Goal: Information Seeking & Learning: Learn about a topic

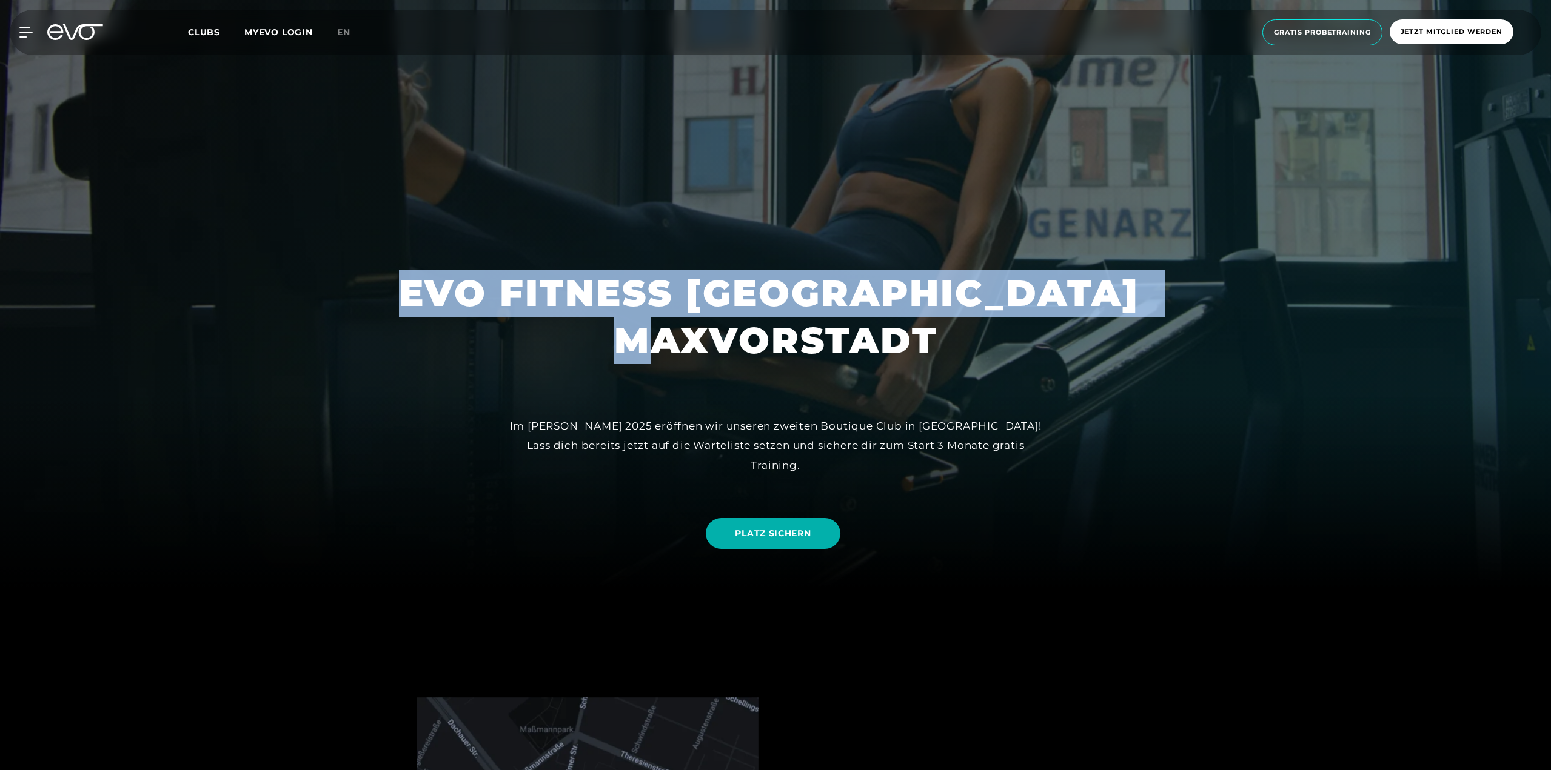
click at [947, 353] on h1 "EVO FITNESS [GEOGRAPHIC_DATA] MAXVORSTADT" at bounding box center [775, 317] width 753 height 95
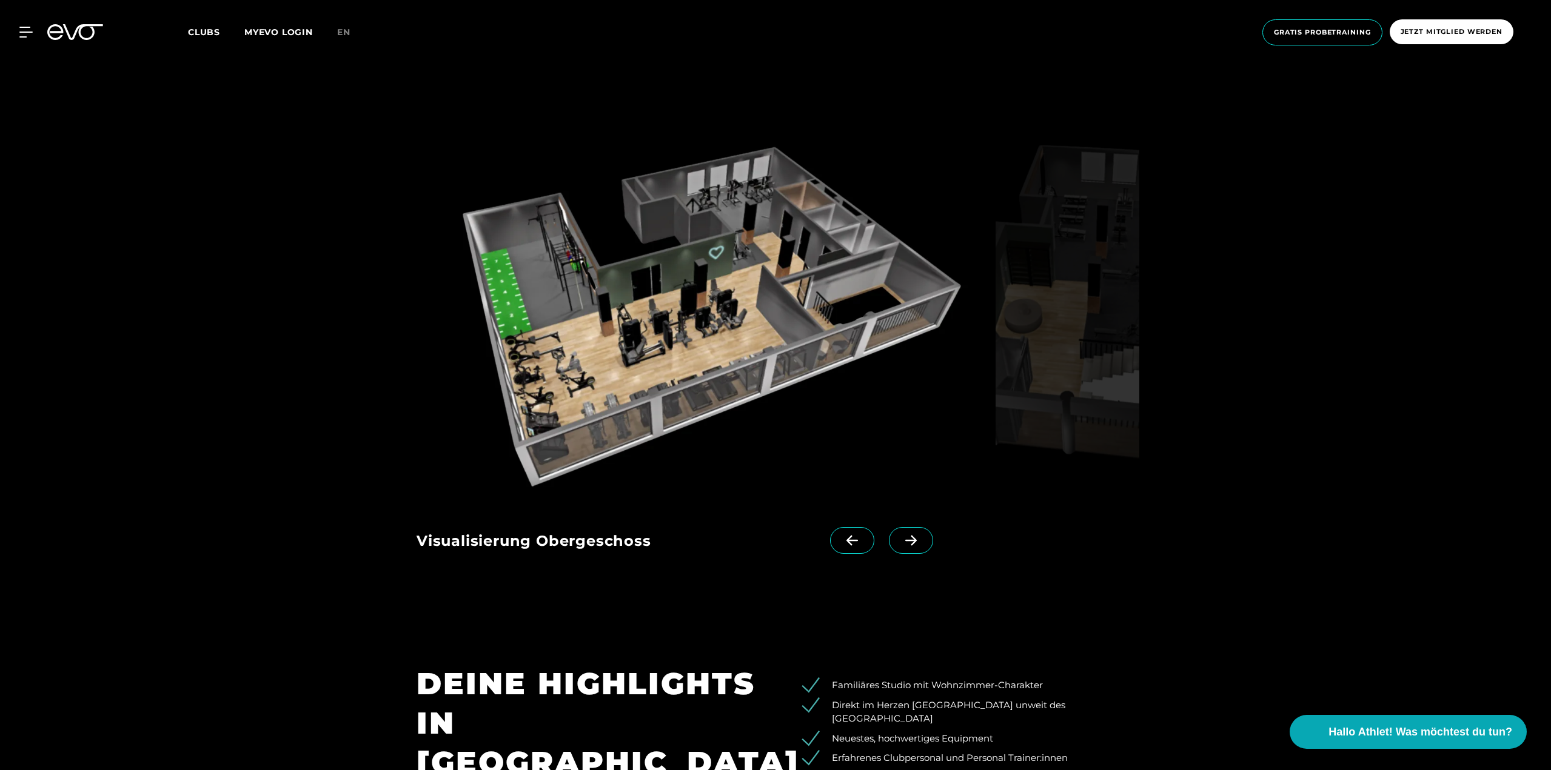
scroll to position [1455, 0]
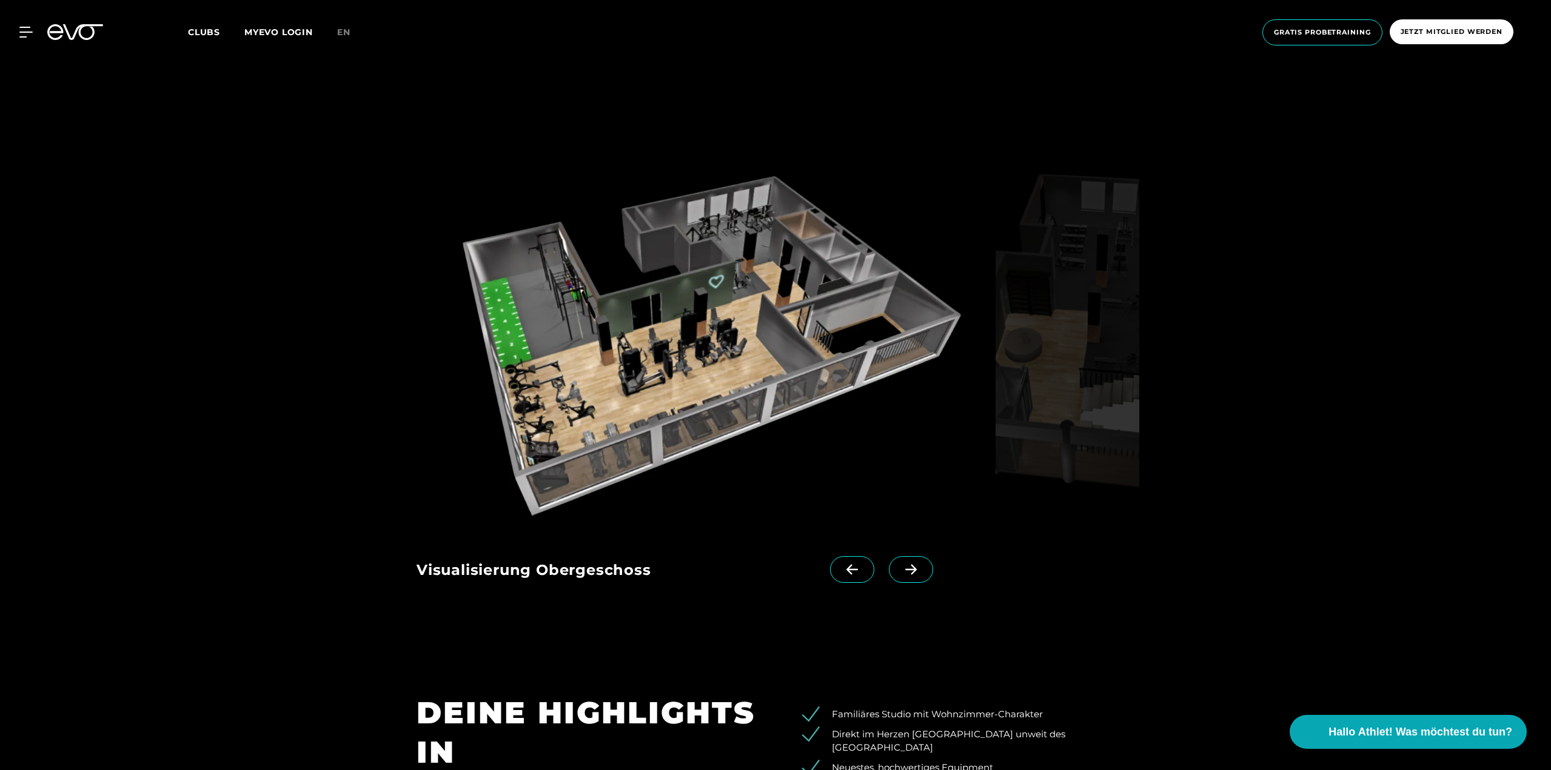
click at [900, 567] on icon at bounding box center [910, 569] width 21 height 11
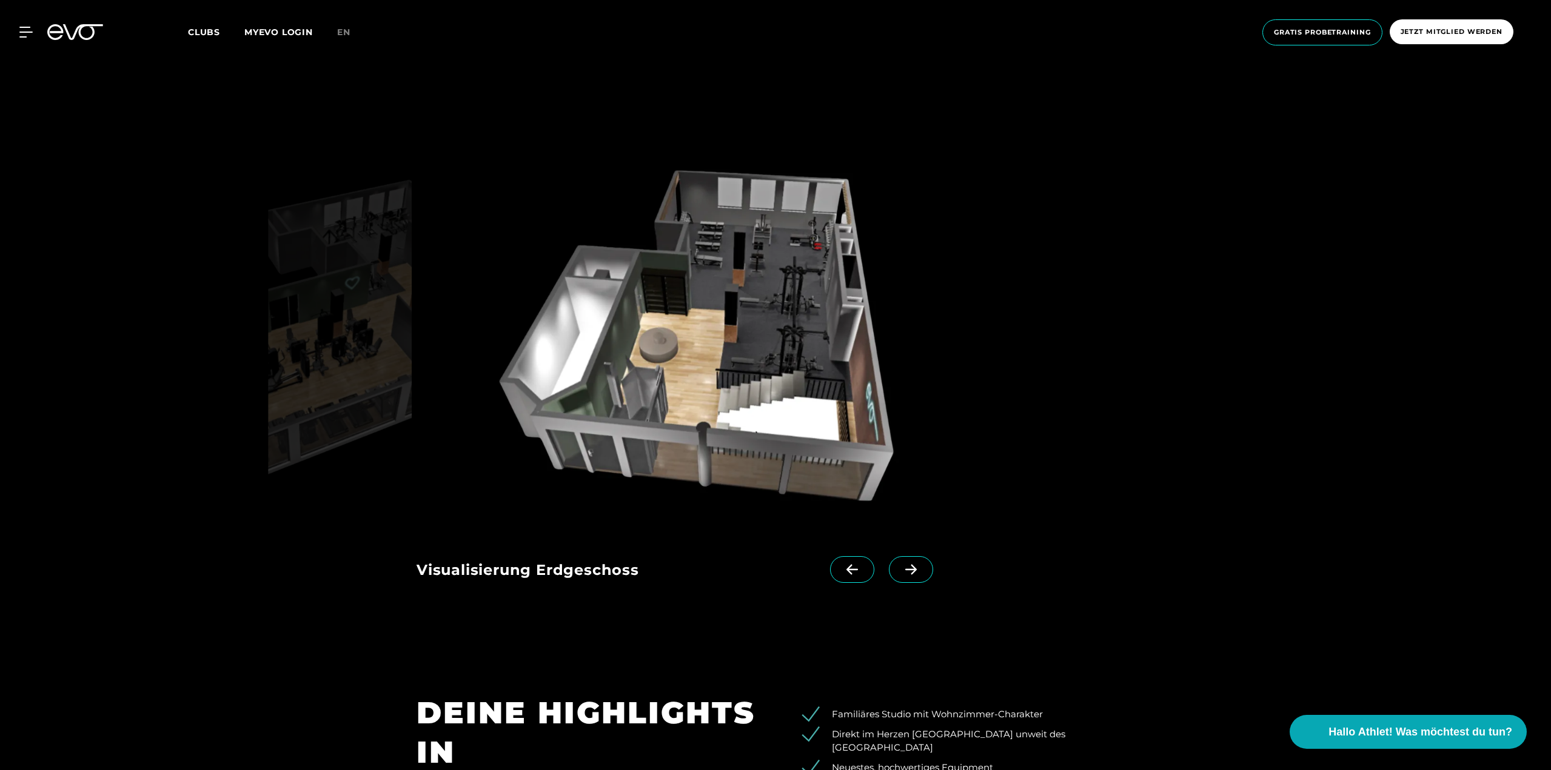
scroll to position [1394, 0]
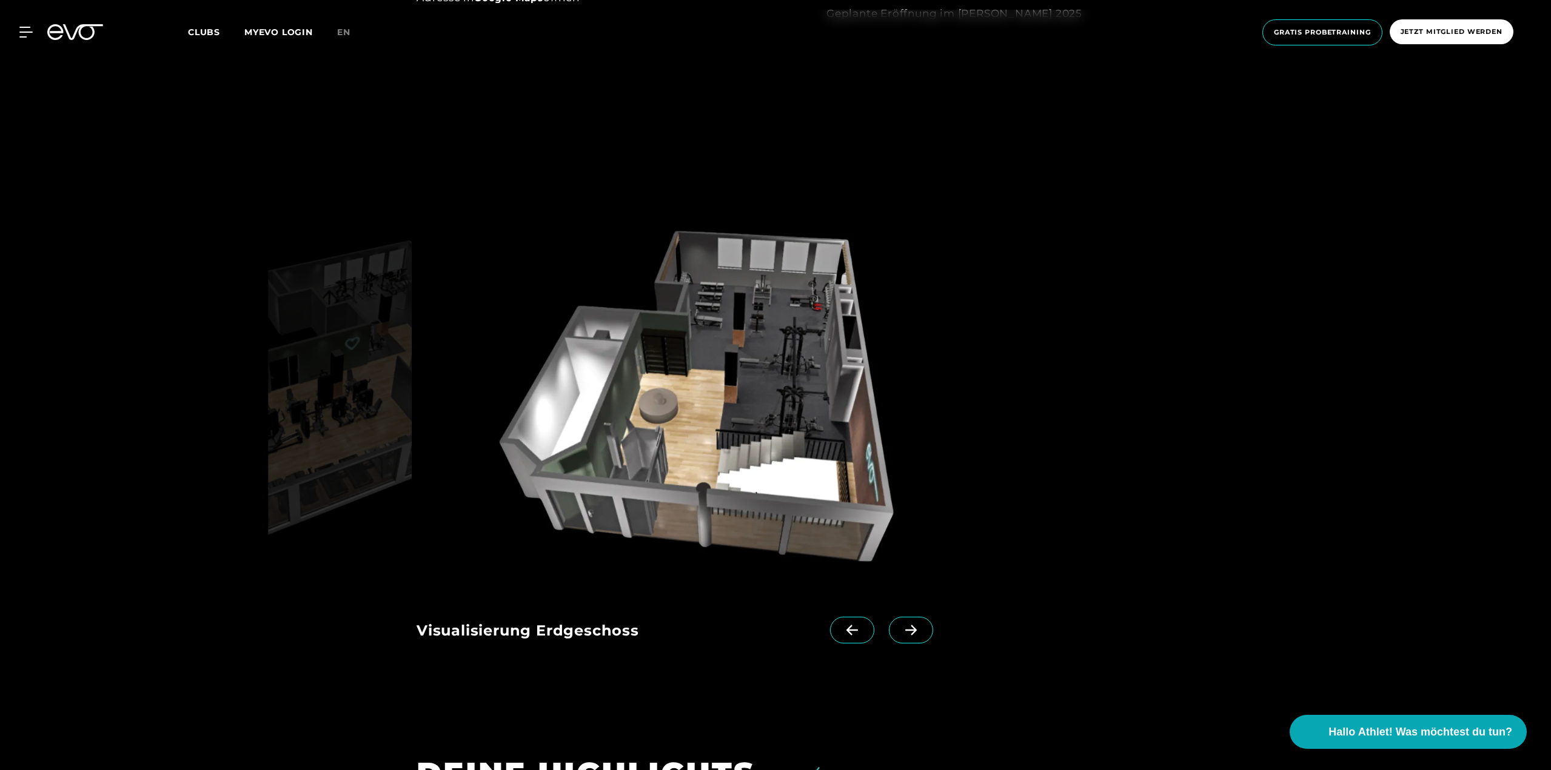
click at [891, 617] on span at bounding box center [911, 630] width 44 height 27
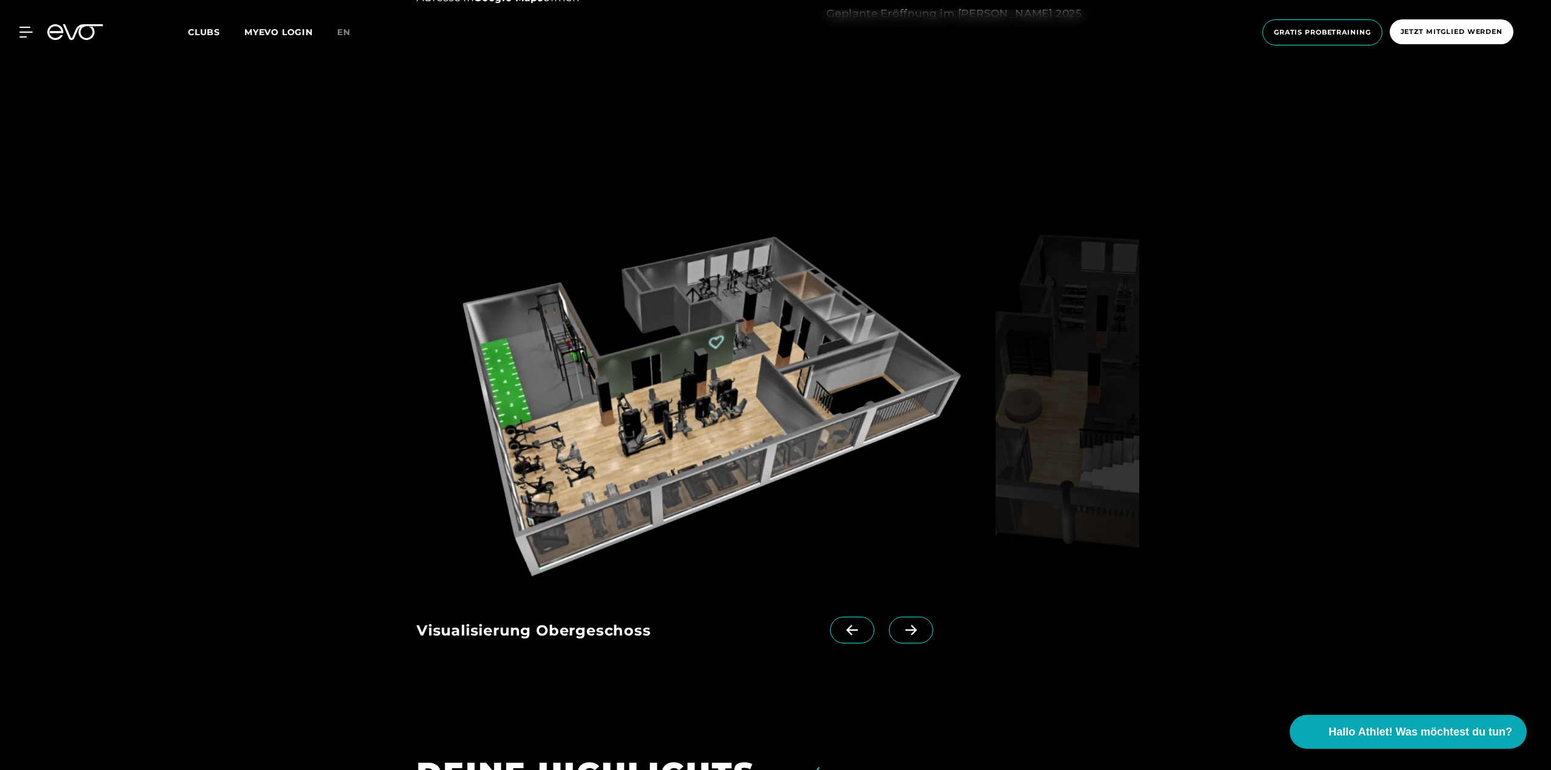
click at [900, 629] on icon at bounding box center [910, 630] width 21 height 11
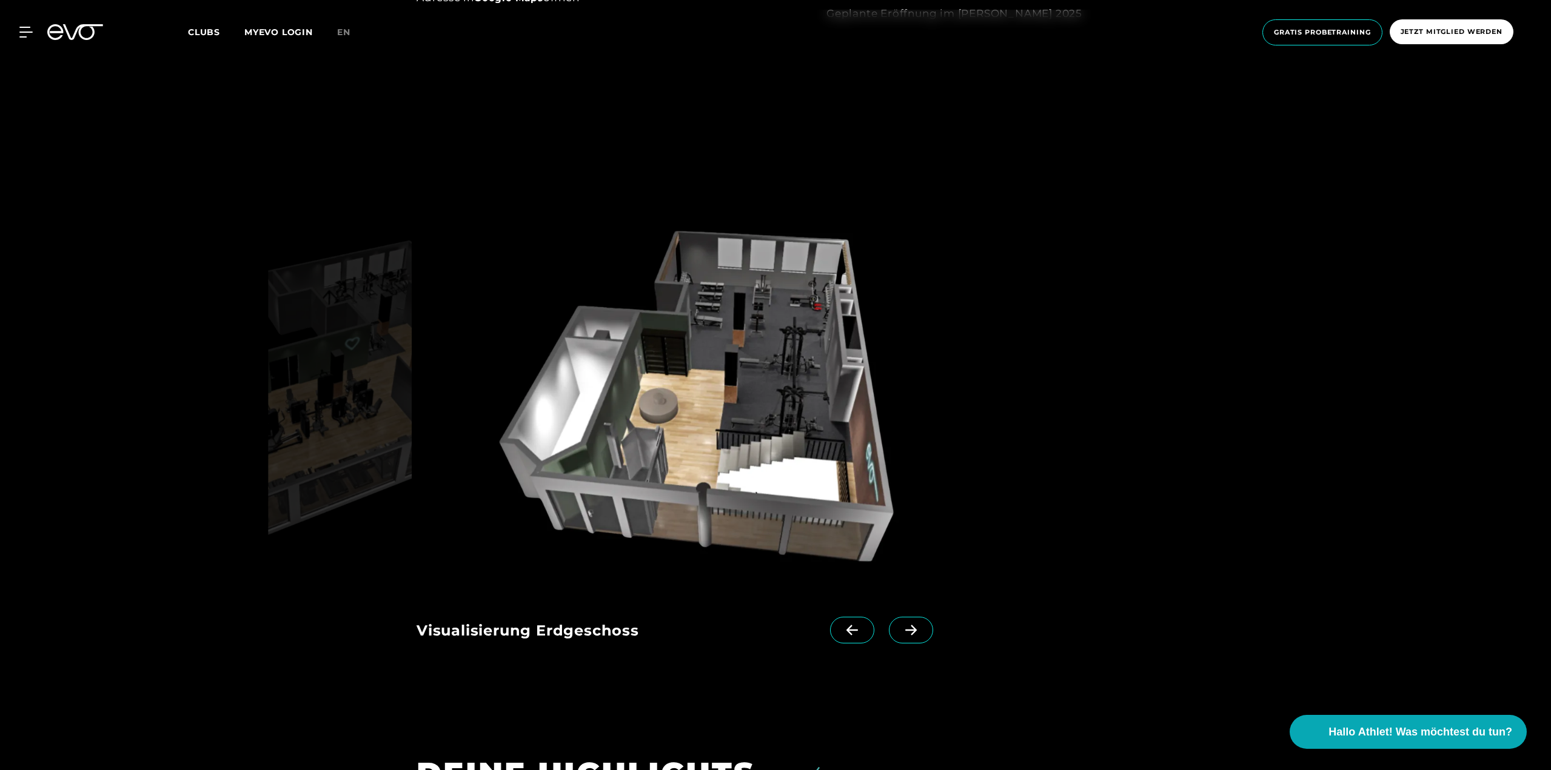
click at [900, 629] on icon at bounding box center [910, 630] width 21 height 11
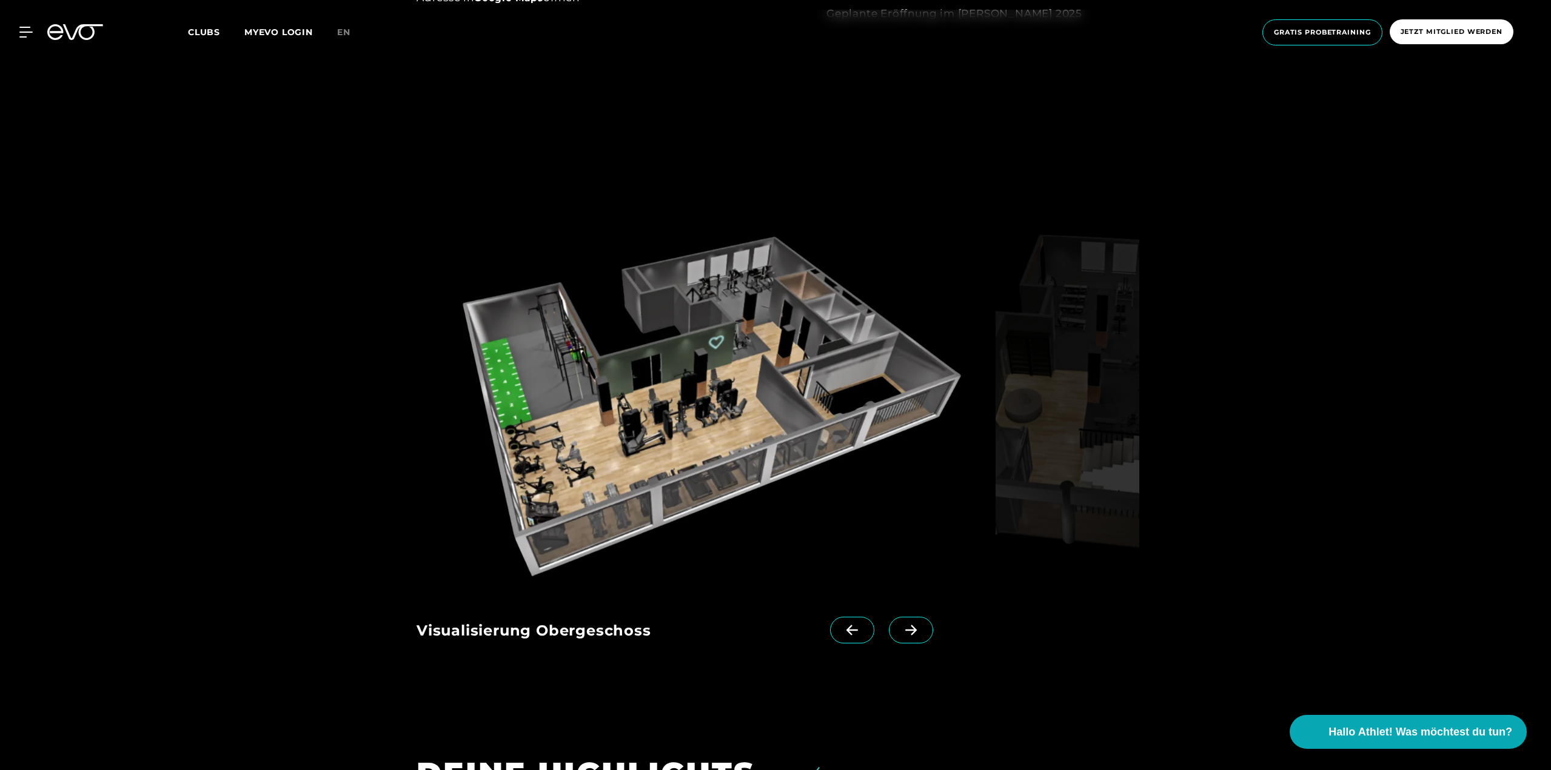
click at [900, 629] on icon at bounding box center [910, 630] width 21 height 11
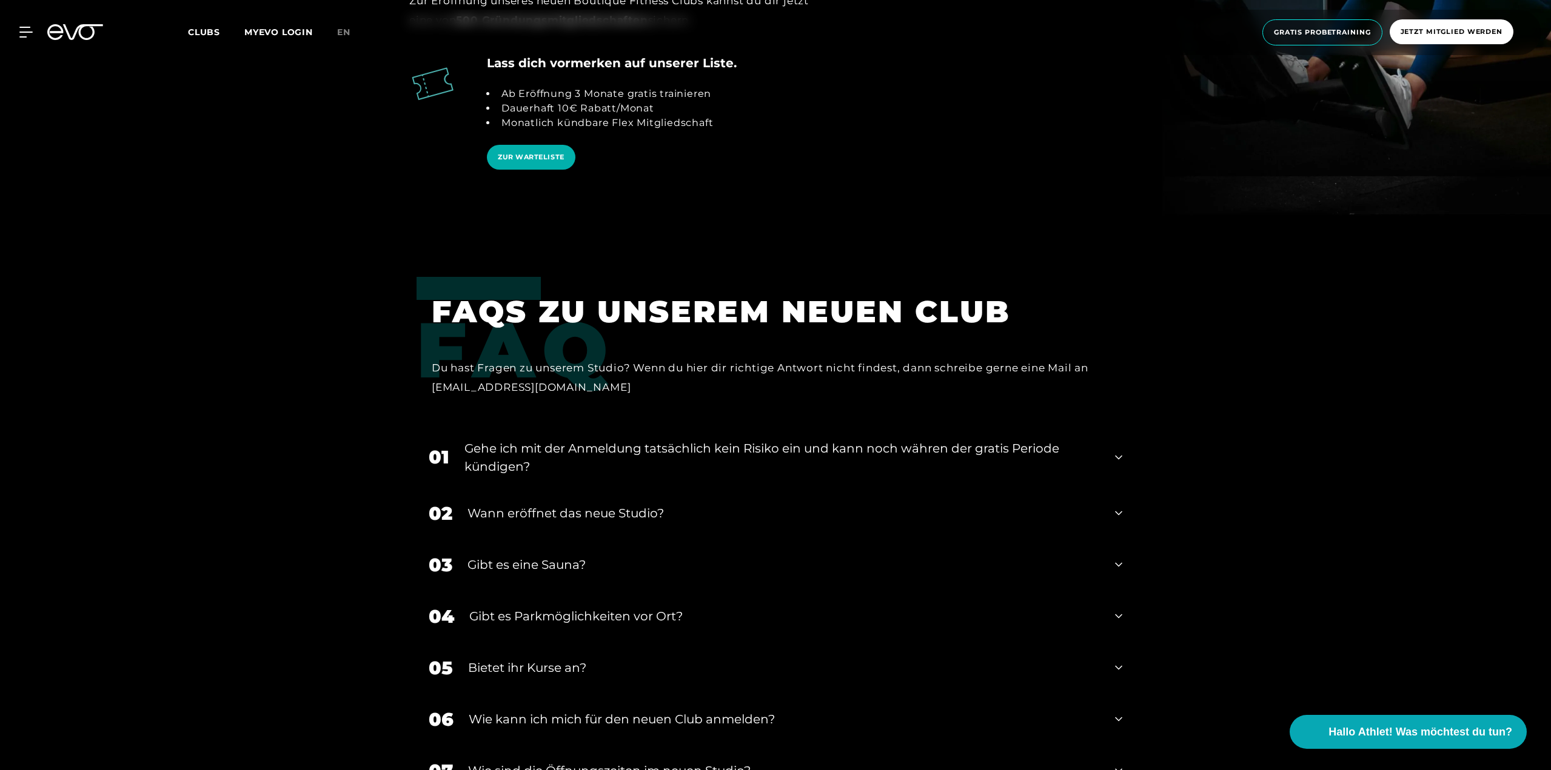
scroll to position [2789, 0]
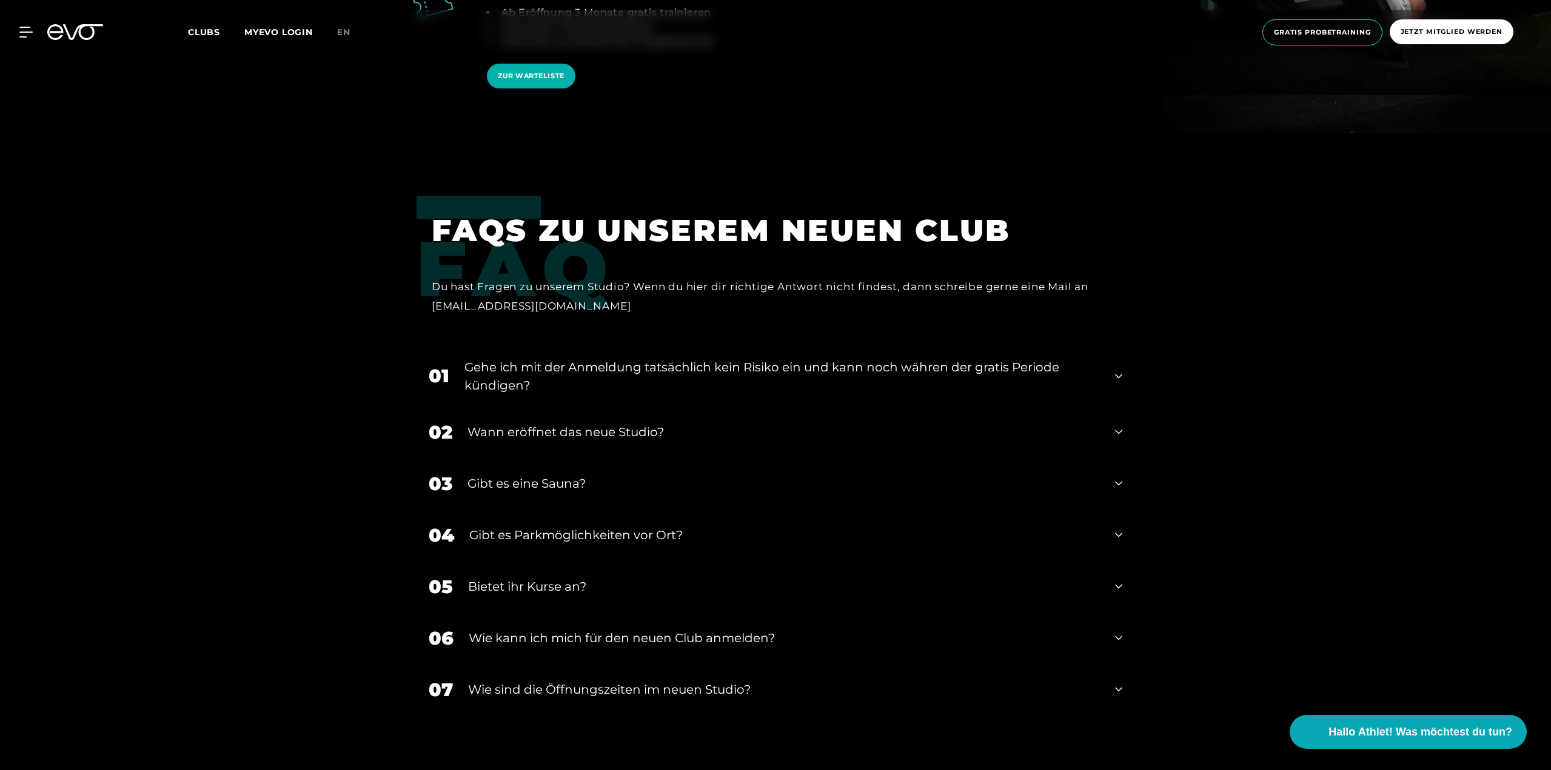
click at [597, 358] on div "Gehe ich mit der Anmeldung tatsächlich kein Risiko ein und kann noch währen der…" at bounding box center [781, 376] width 635 height 36
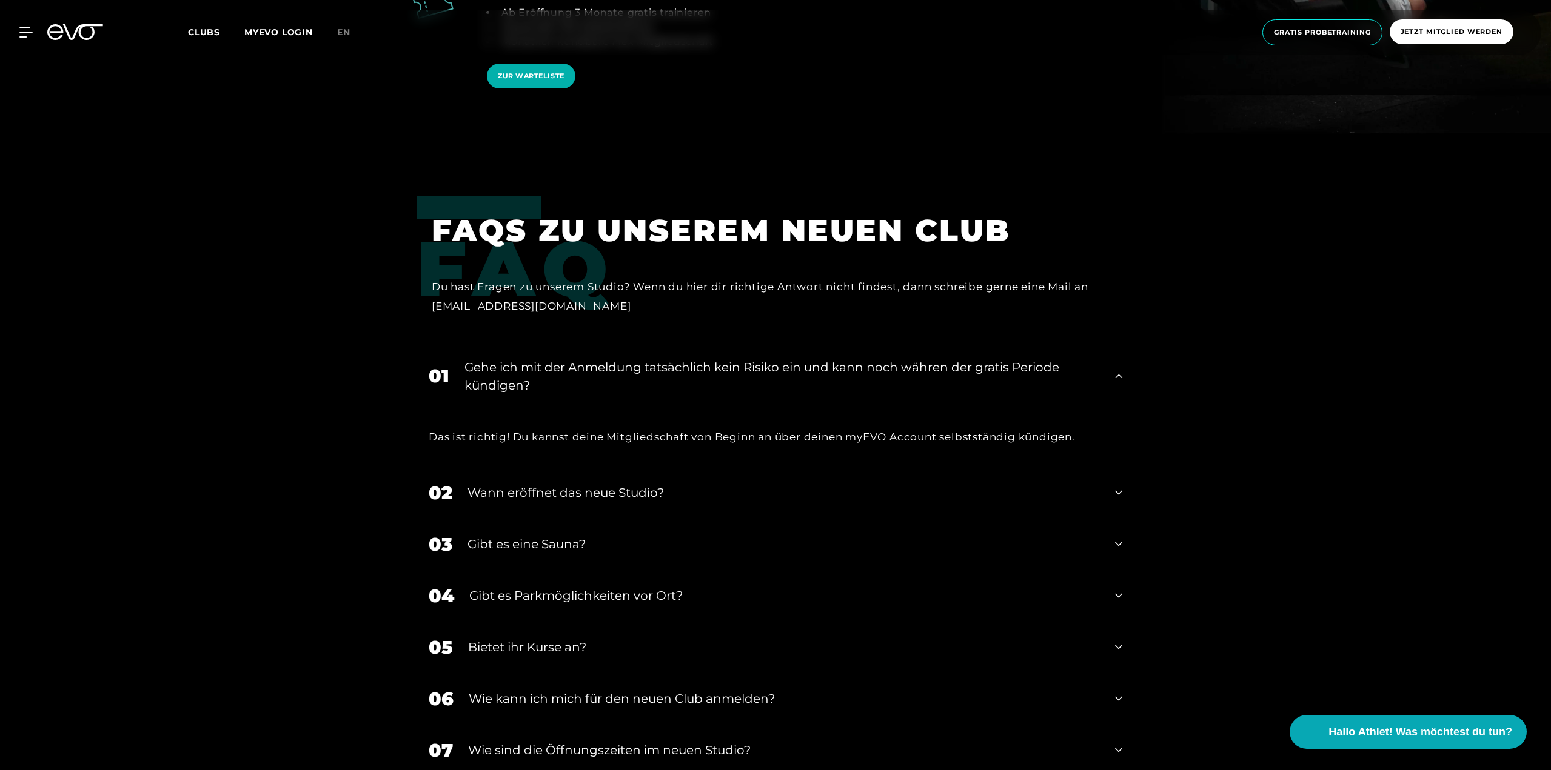
click at [598, 358] on div "Gehe ich mit der Anmeldung tatsächlich kein Risiko ein und kann noch währen der…" at bounding box center [781, 376] width 635 height 36
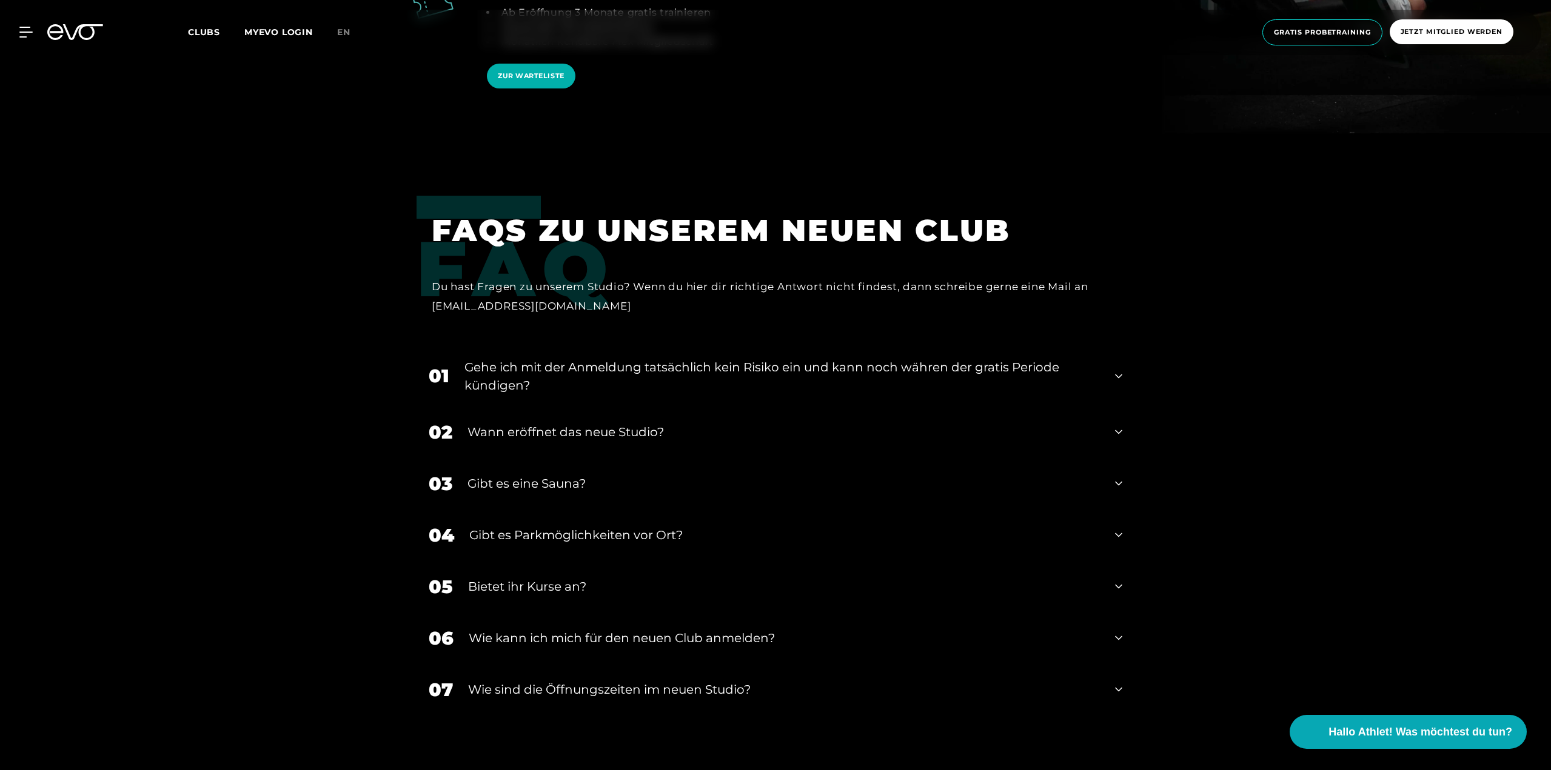
click at [612, 407] on div "02 Wann eröffnet das neue Studio?" at bounding box center [775, 433] width 718 height 52
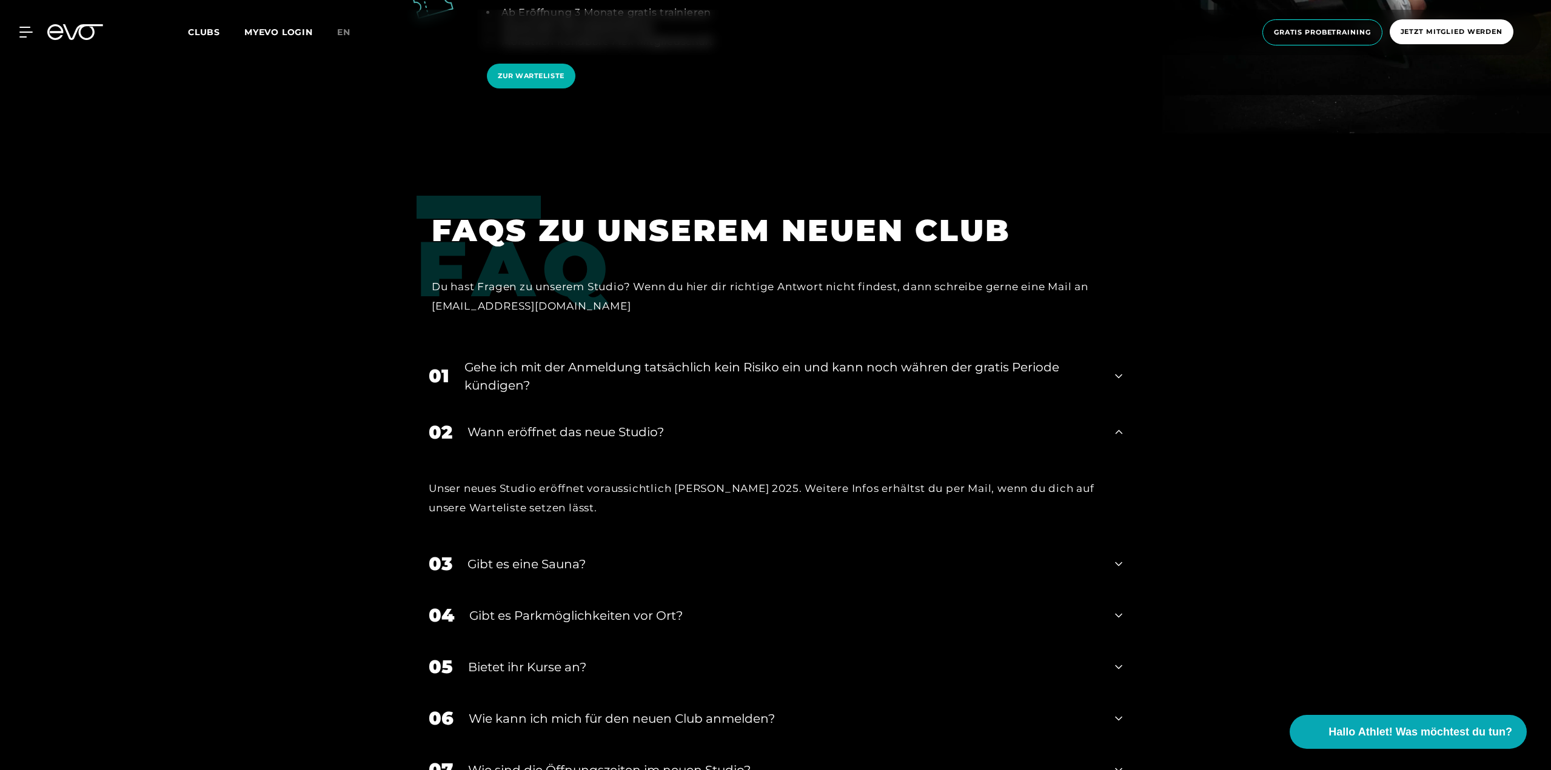
click at [747, 479] on div "Unser neues Studio eröffnet voraussichtlich [PERSON_NAME] 2025. Weitere Infos e…" at bounding box center [775, 498] width 693 height 39
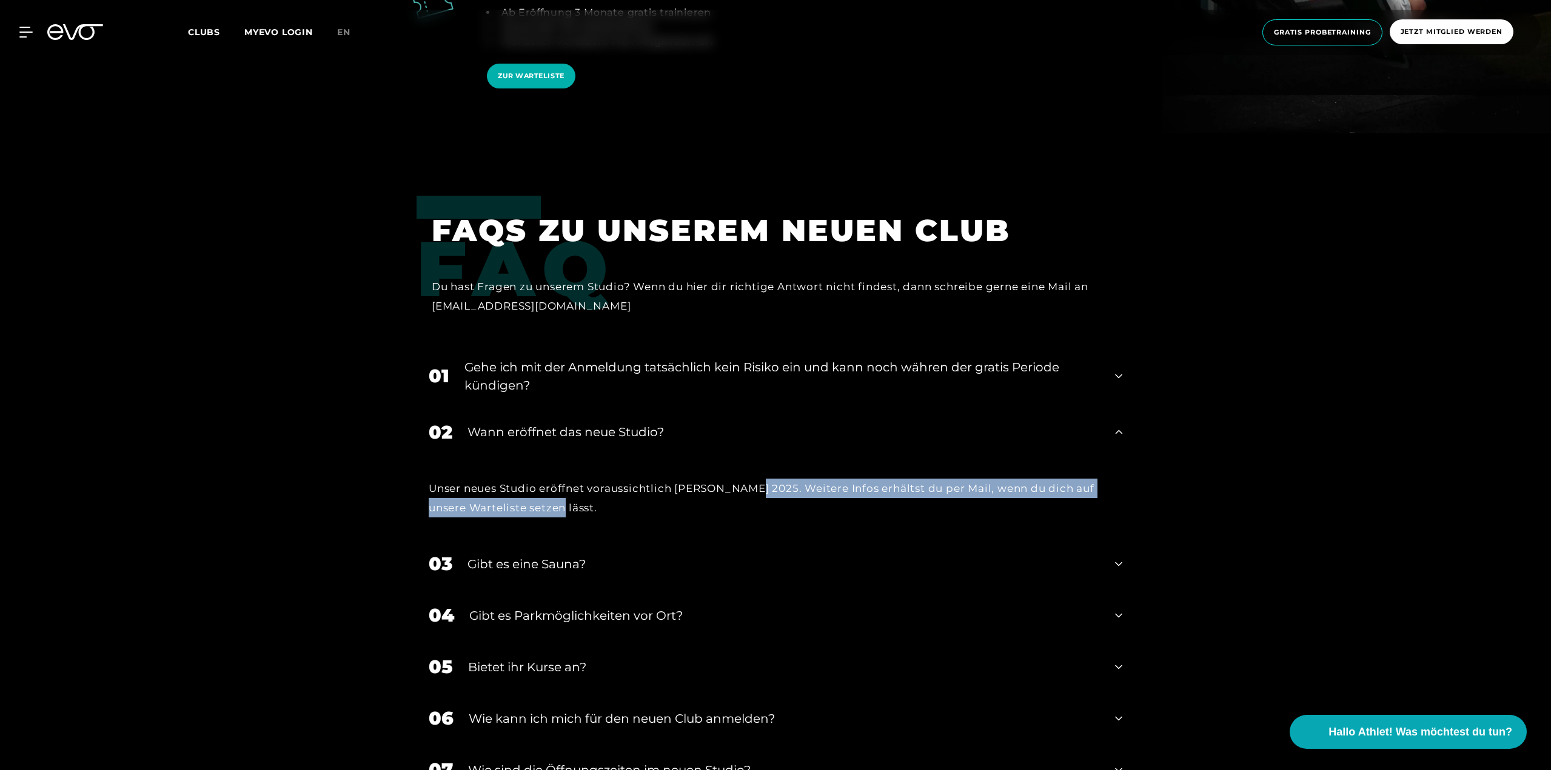
drag, startPoint x: 747, startPoint y: 434, endPoint x: 741, endPoint y: 453, distance: 19.9
click at [741, 479] on div "Unser neues Studio eröffnet voraussichtlich [PERSON_NAME] 2025. Weitere Infos e…" at bounding box center [775, 498] width 693 height 39
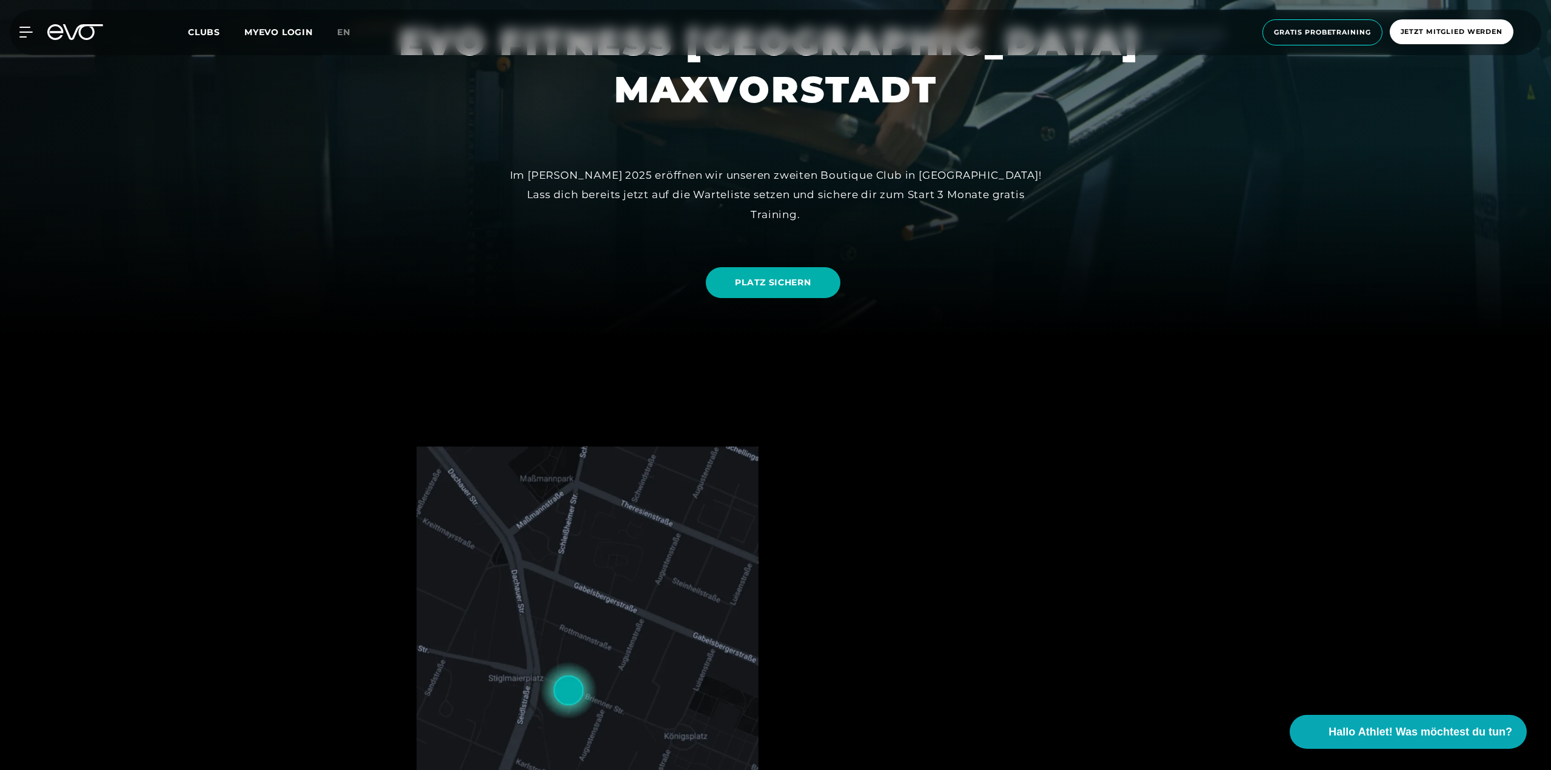
scroll to position [0, 0]
